Goal: Information Seeking & Learning: Find specific fact

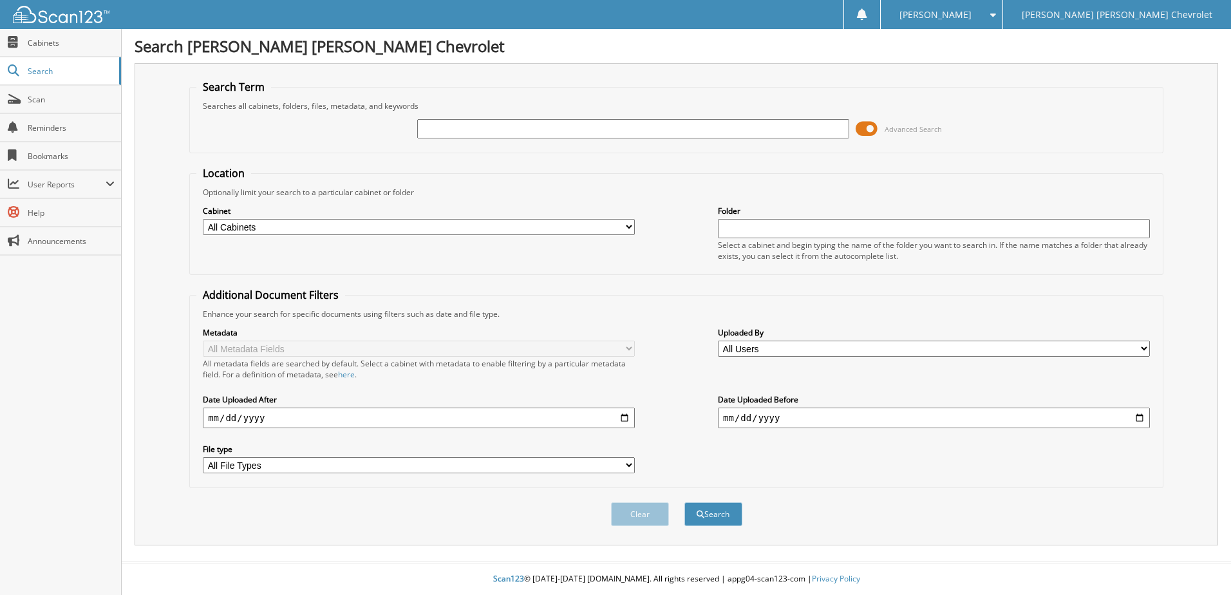
click at [487, 132] on input "text" at bounding box center [633, 128] width 432 height 19
type input "[PERSON_NAME]"
click at [684, 502] on button "Search" at bounding box center [713, 514] width 58 height 24
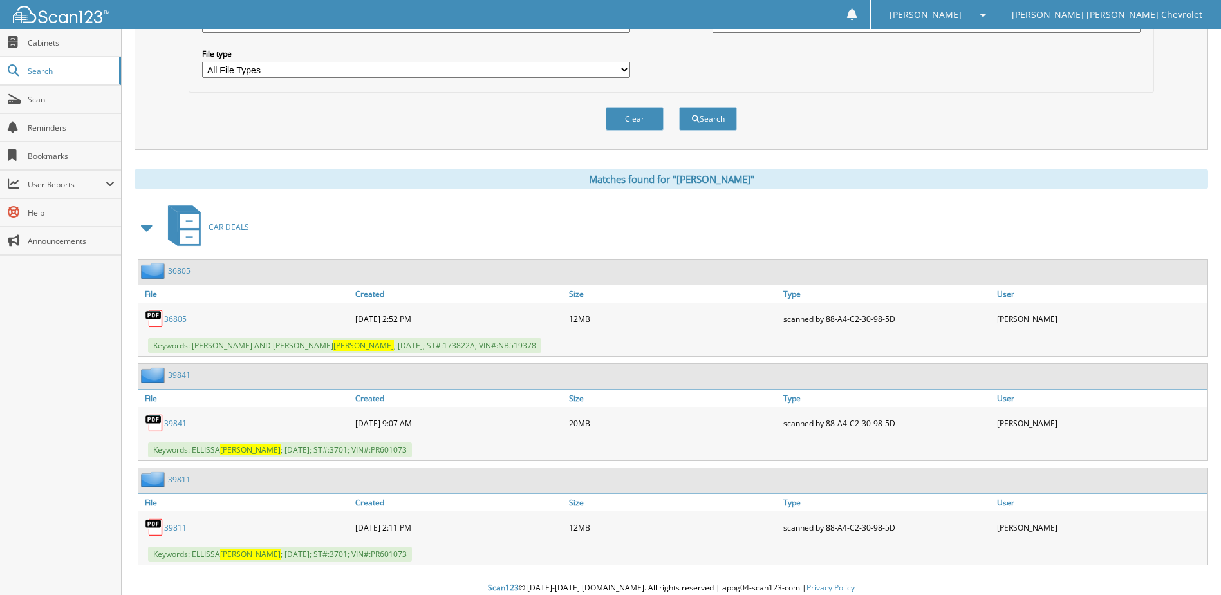
scroll to position [405, 0]
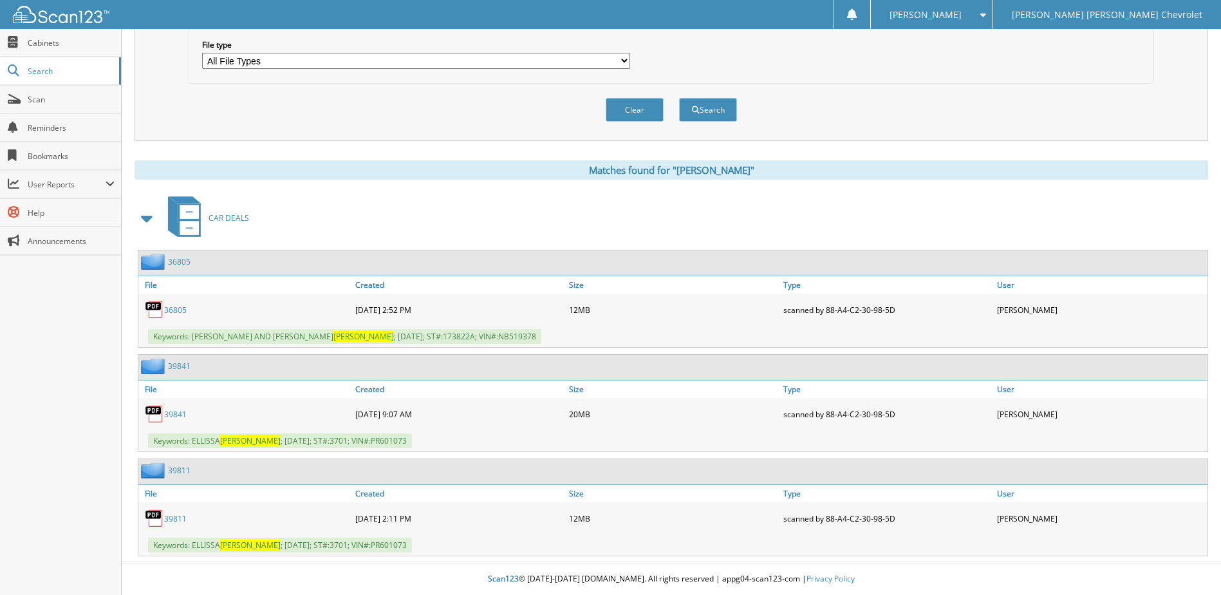
click at [175, 519] on link "39811" at bounding box center [175, 518] width 23 height 11
